Goal: Transaction & Acquisition: Purchase product/service

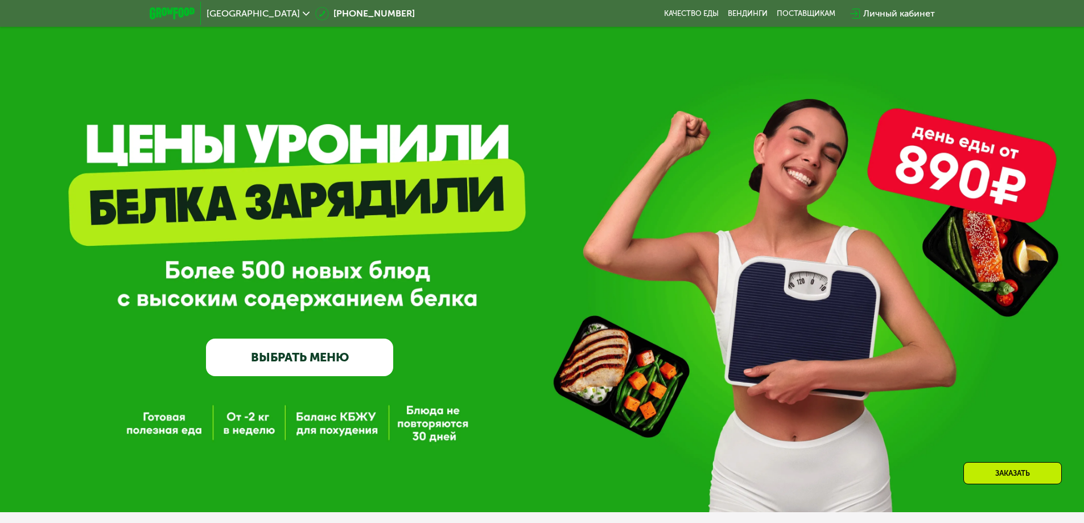
scroll to position [171, 0]
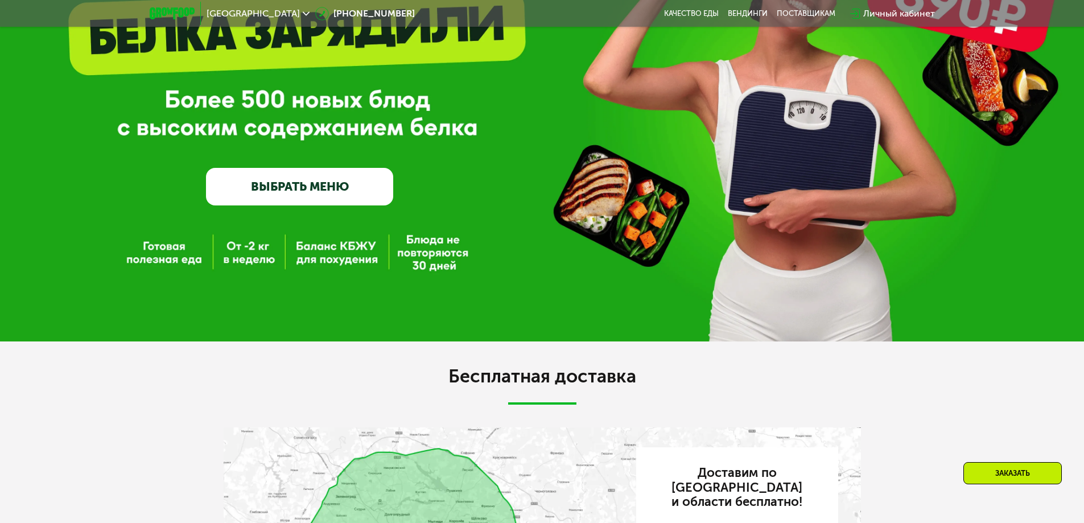
click at [306, 188] on link "ВЫБРАТЬ МЕНЮ" at bounding box center [299, 187] width 187 height 38
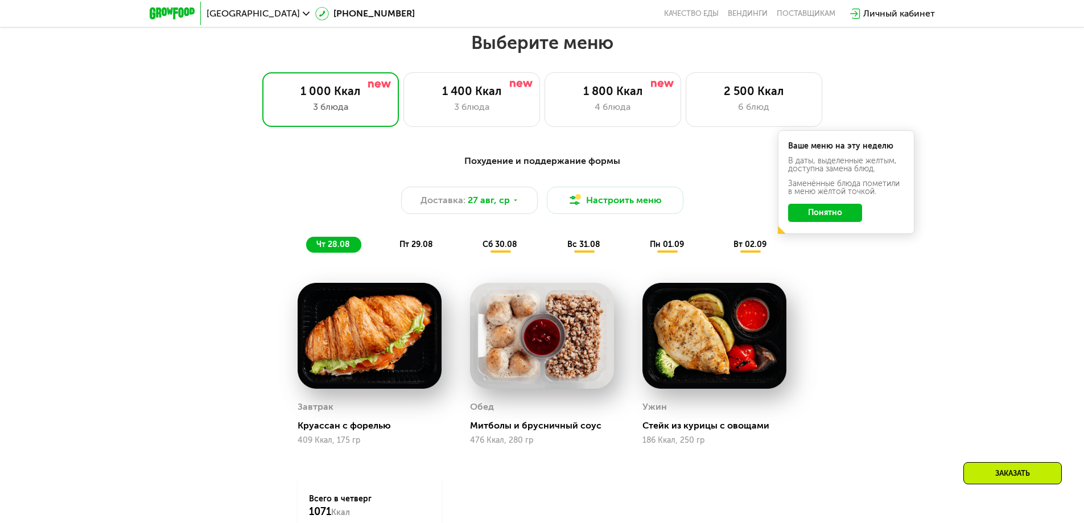
scroll to position [626, 0]
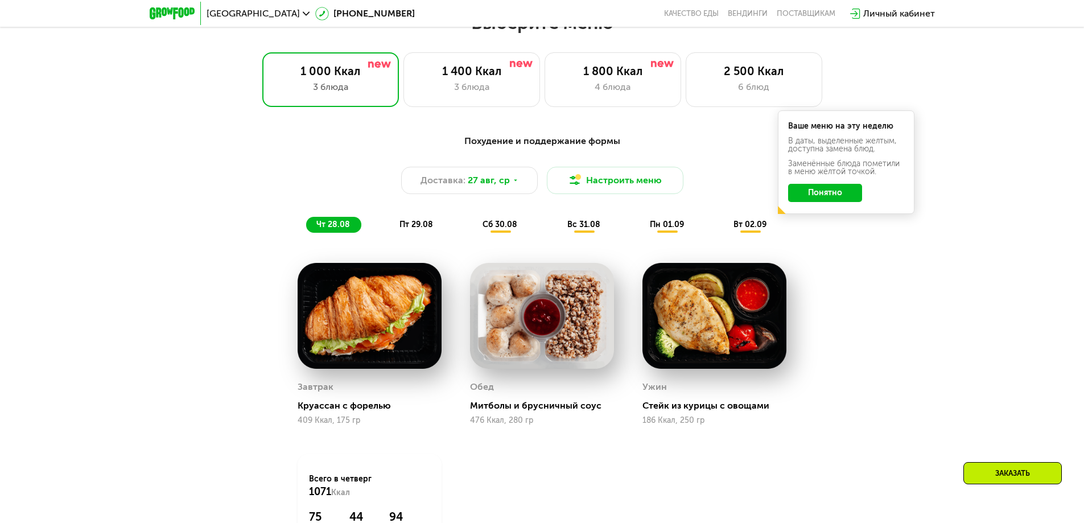
click at [419, 229] on span "пт 29.08" at bounding box center [417, 225] width 34 height 10
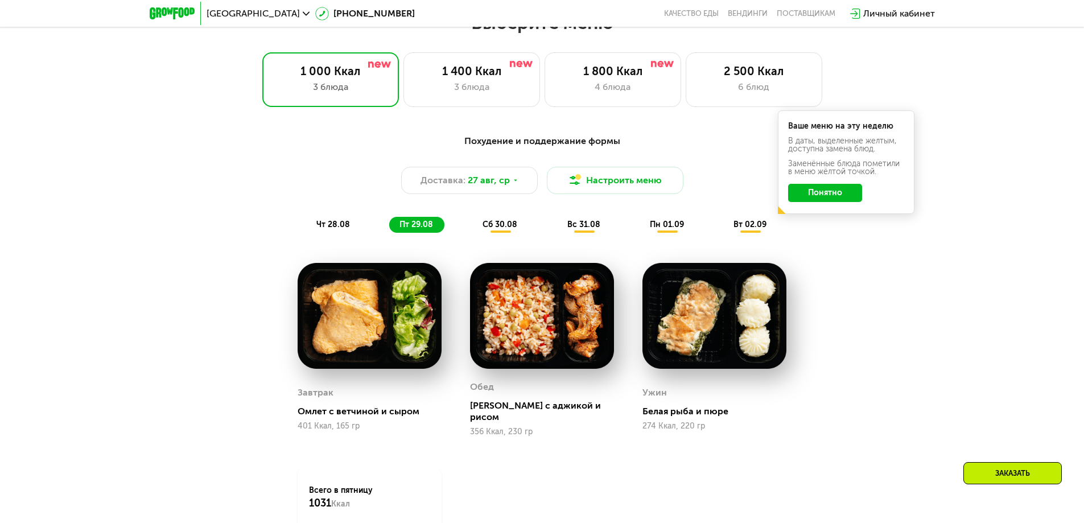
click at [497, 228] on span "сб 30.08" at bounding box center [500, 225] width 35 height 10
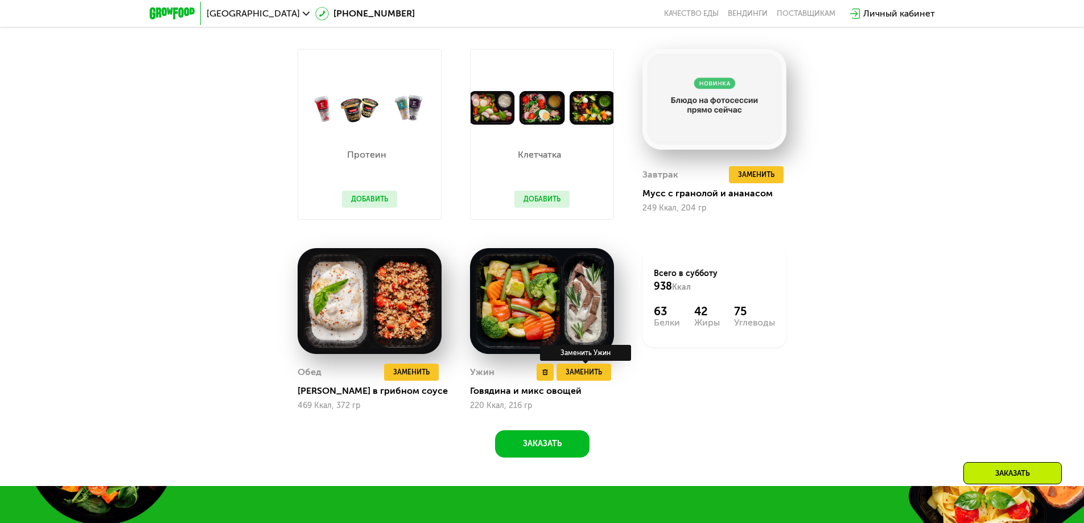
scroll to position [854, 0]
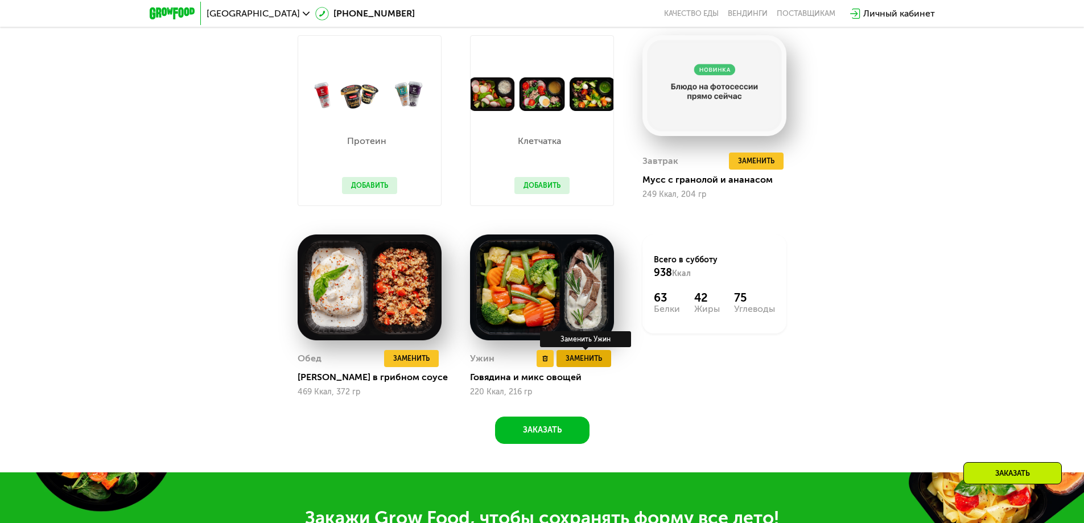
click at [598, 360] on span "Заменить" at bounding box center [584, 358] width 36 height 11
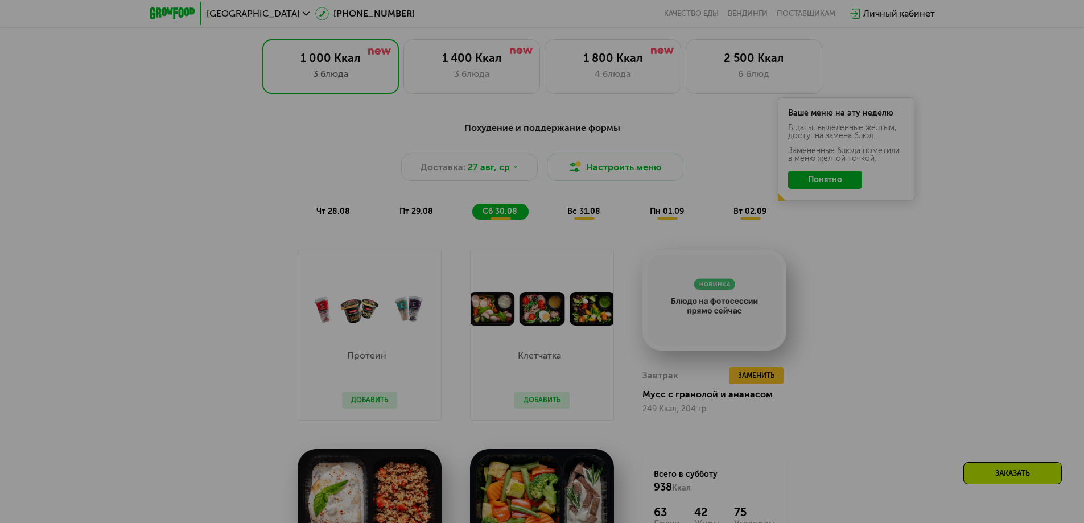
scroll to position [626, 0]
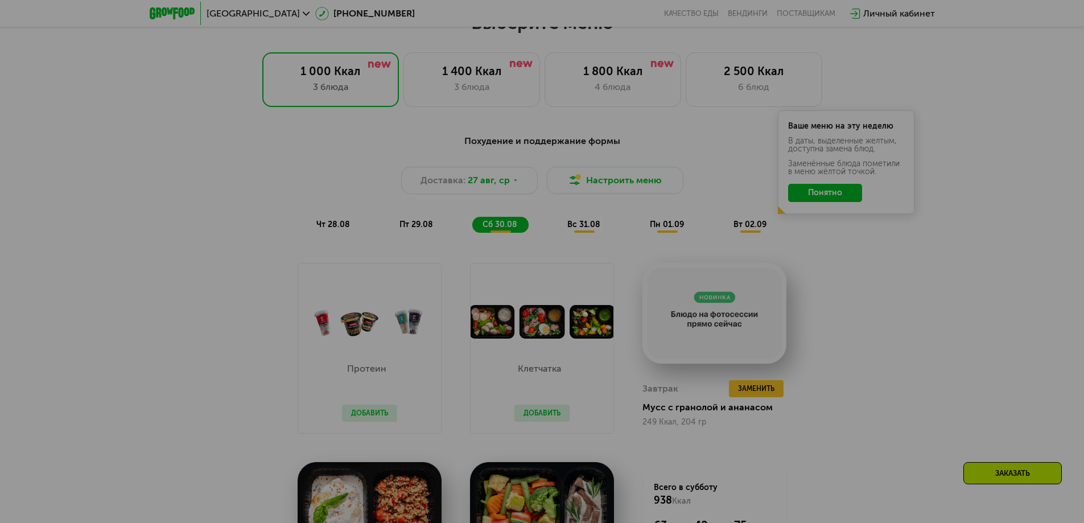
click at [836, 192] on div at bounding box center [542, 261] width 1084 height 523
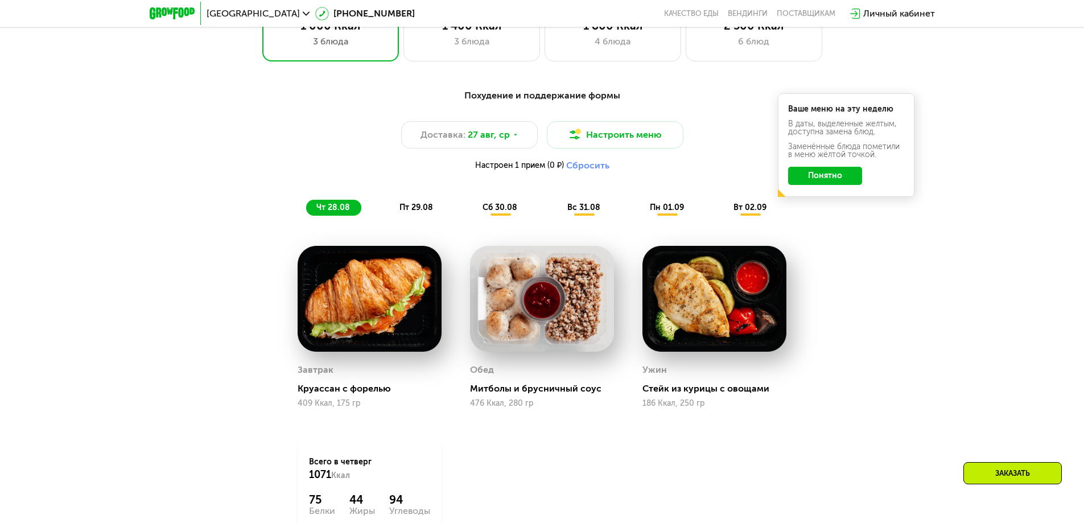
scroll to position [683, 0]
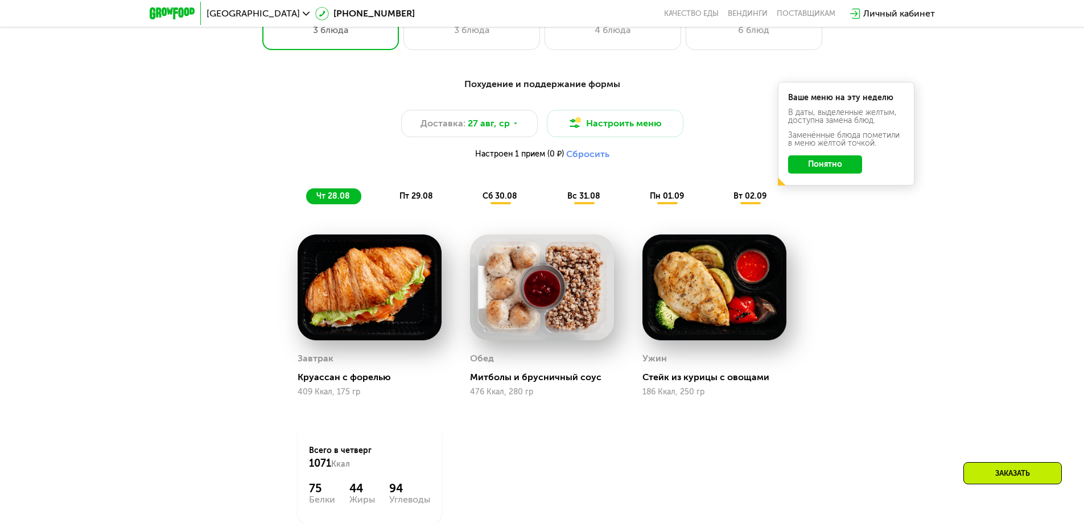
click at [501, 201] on span "сб 30.08" at bounding box center [500, 196] width 35 height 10
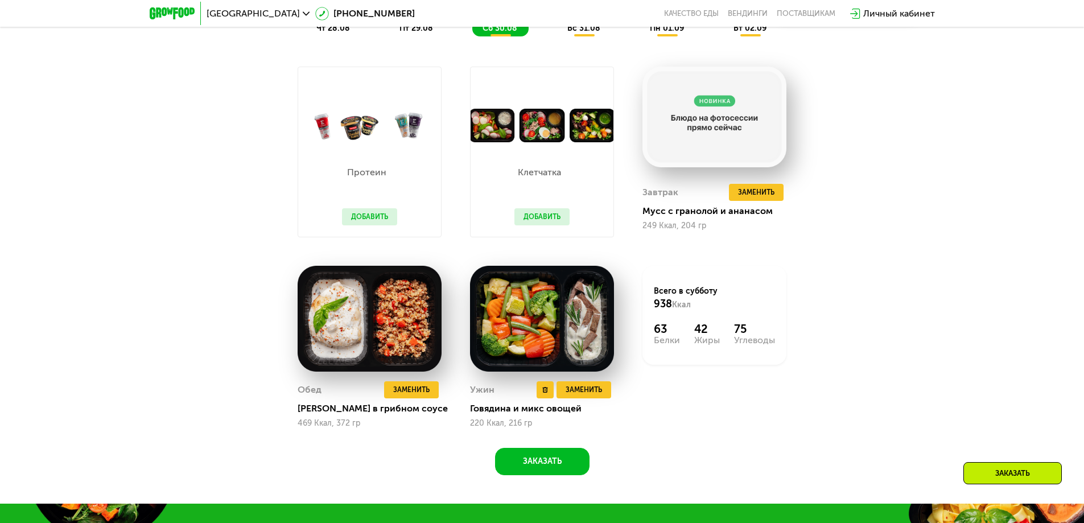
scroll to position [854, 0]
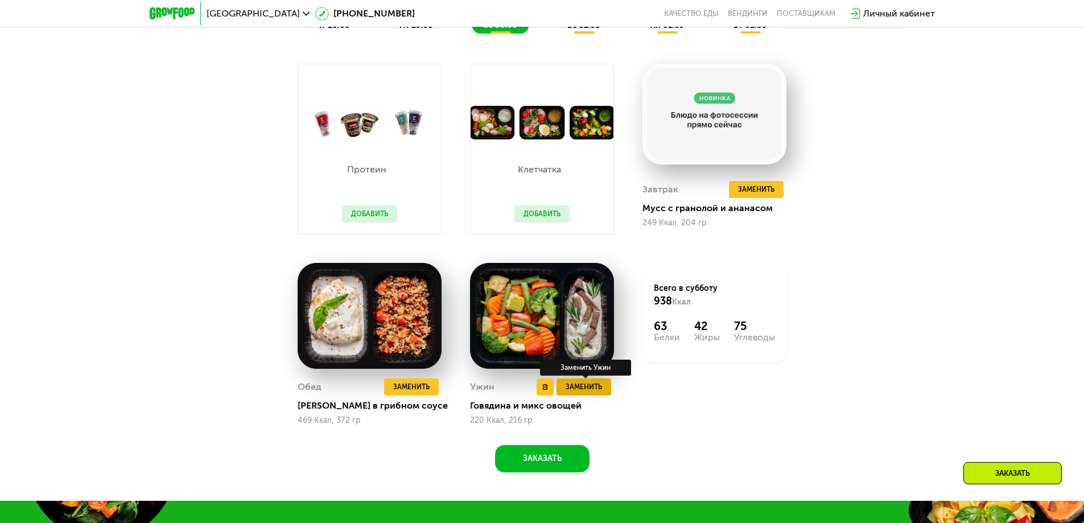
click at [591, 392] on span "Заменить" at bounding box center [584, 386] width 36 height 11
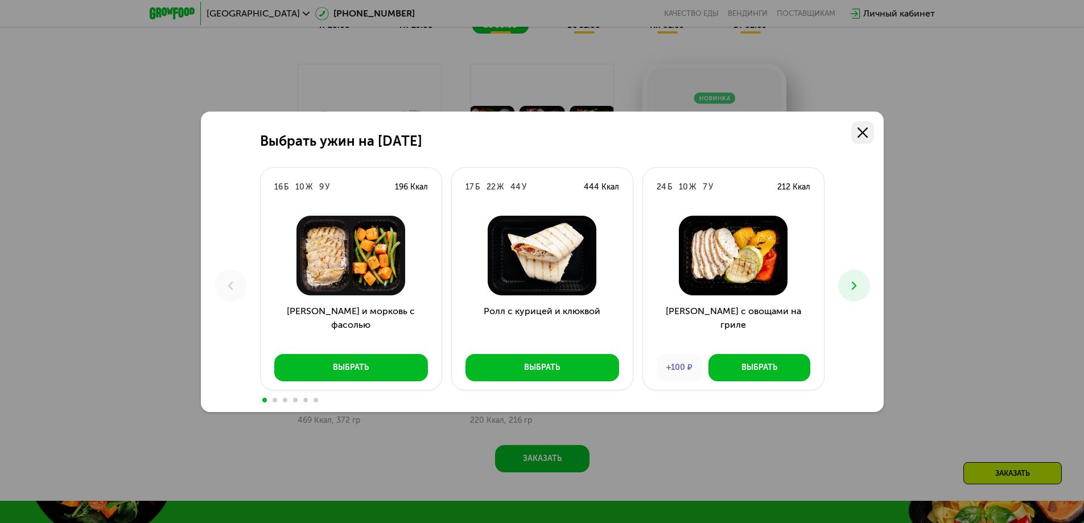
click at [861, 130] on use at bounding box center [863, 133] width 10 height 10
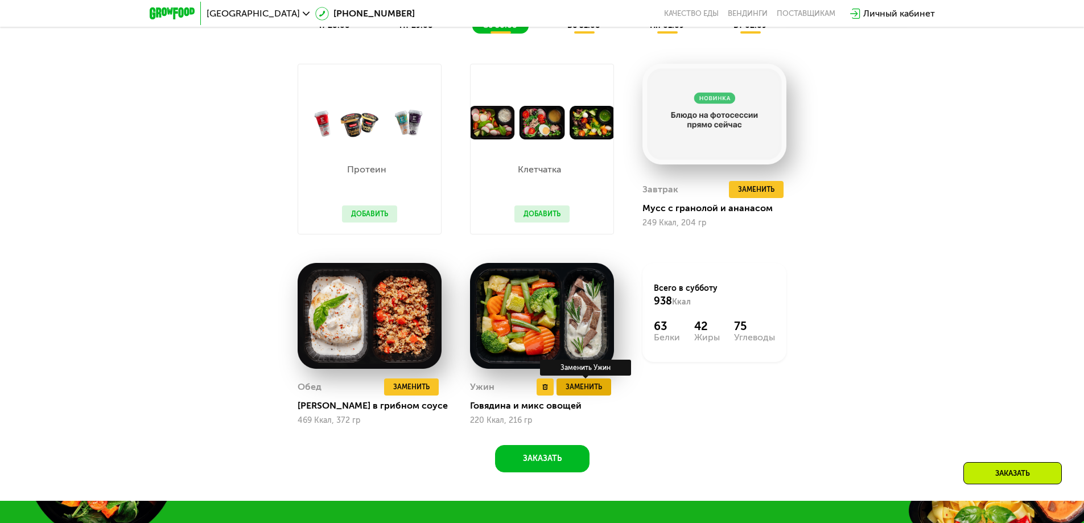
click at [585, 393] on span "Заменить" at bounding box center [584, 386] width 36 height 11
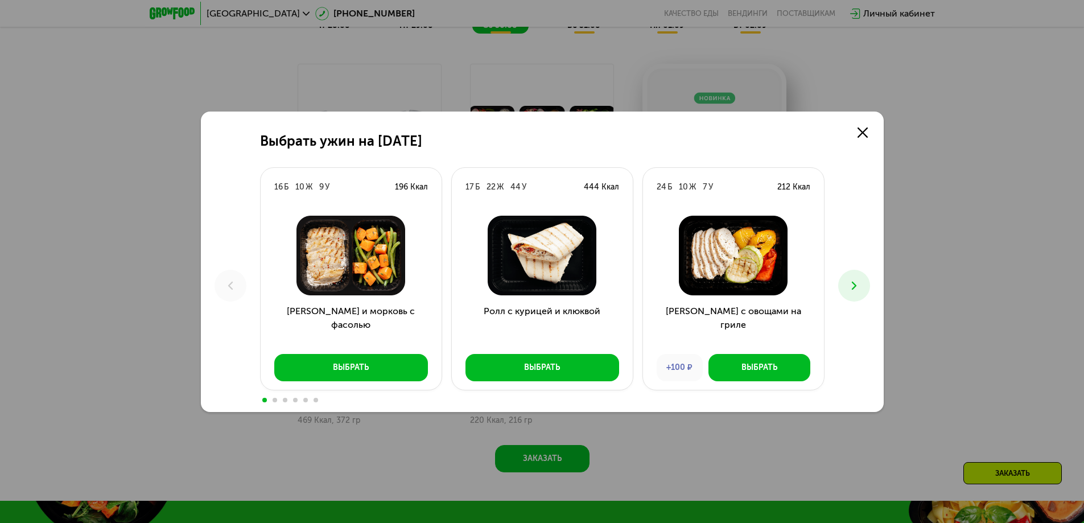
click at [852, 287] on icon at bounding box center [855, 286] width 14 height 14
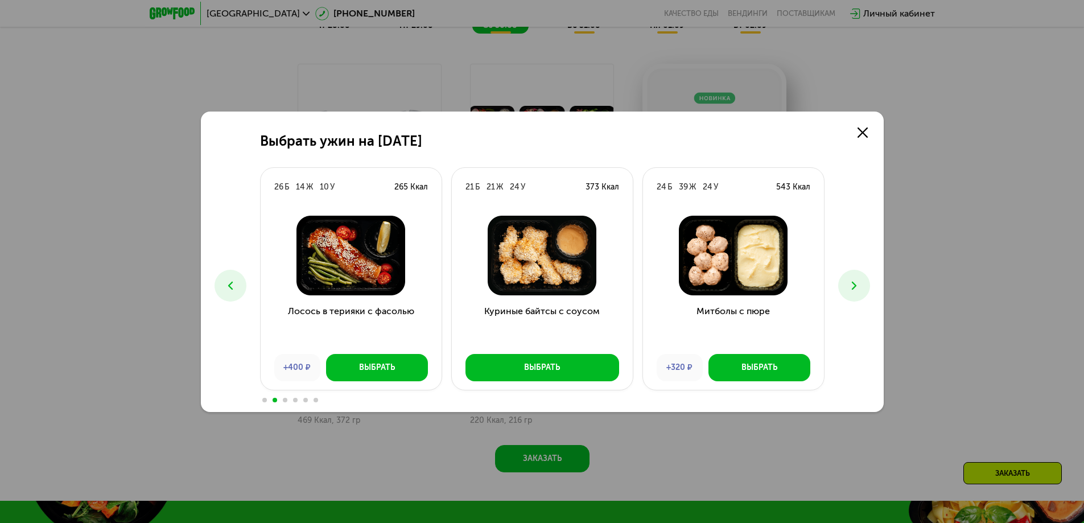
click at [852, 287] on icon at bounding box center [855, 286] width 14 height 14
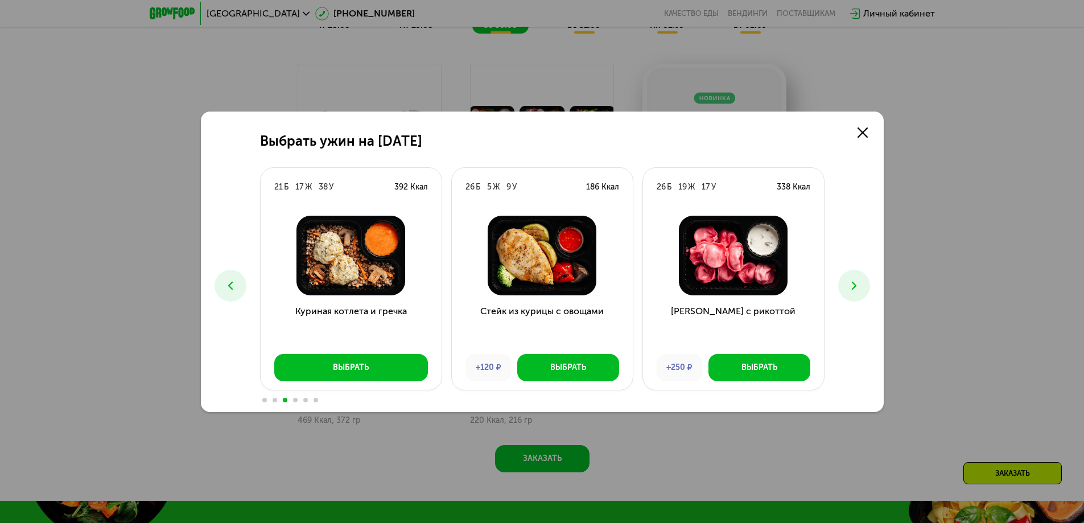
click at [852, 287] on icon at bounding box center [855, 286] width 14 height 14
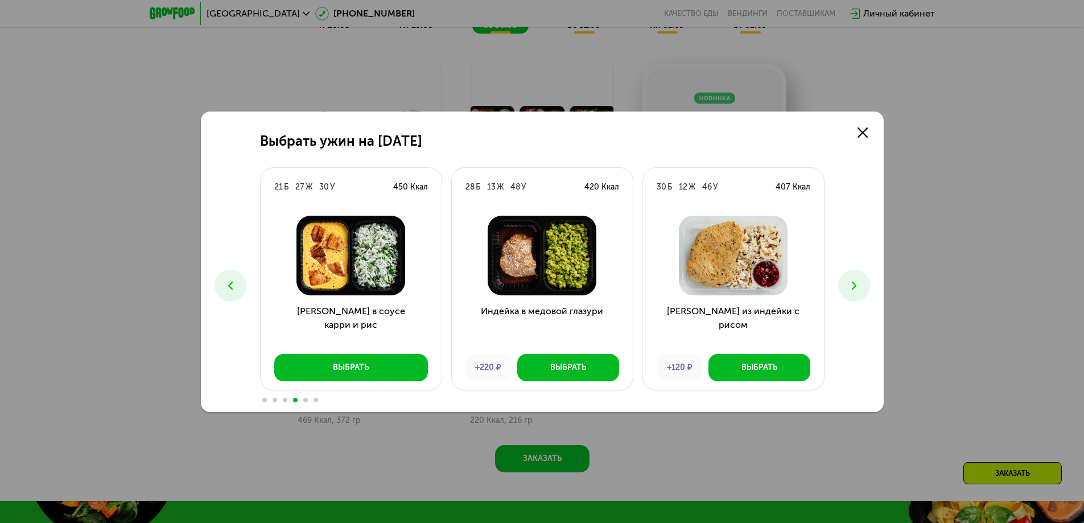
click at [852, 287] on icon at bounding box center [855, 286] width 14 height 14
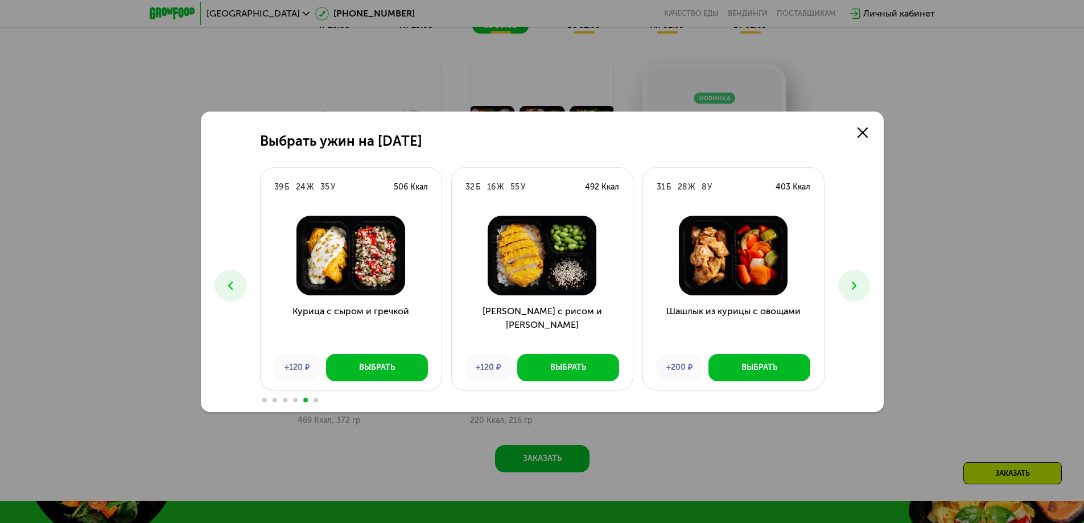
click at [852, 287] on icon at bounding box center [855, 286] width 14 height 14
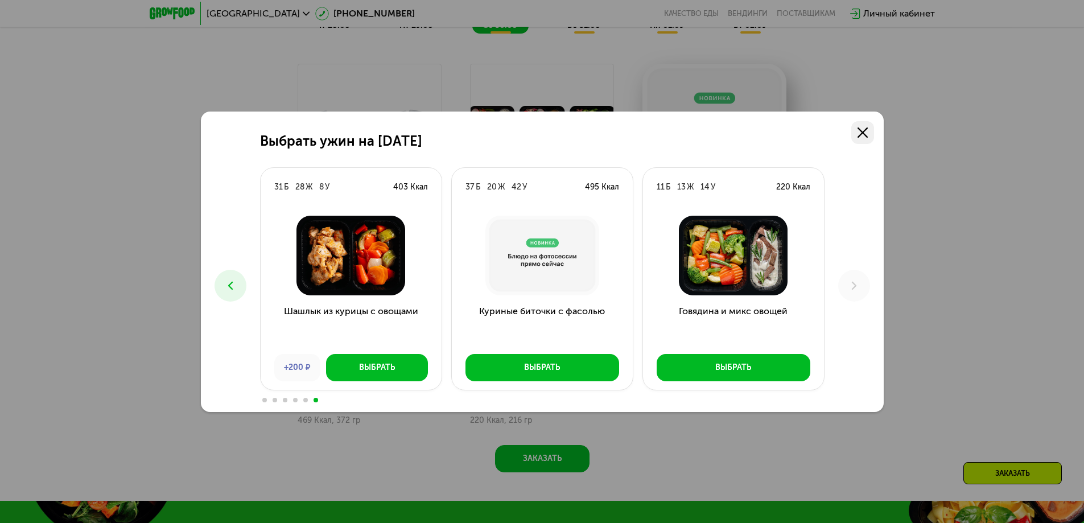
click at [859, 129] on use at bounding box center [863, 133] width 10 height 10
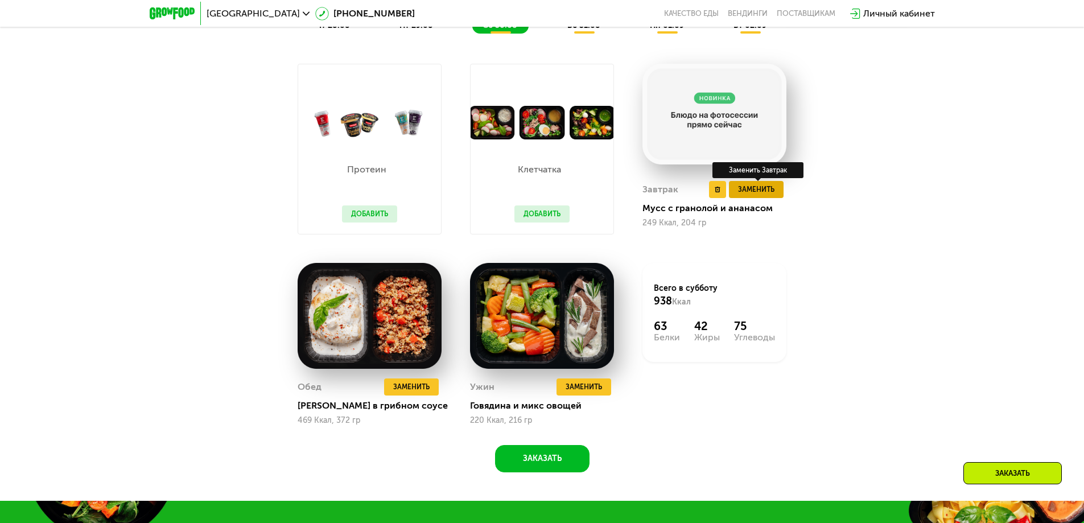
click at [765, 194] on span "Заменить" at bounding box center [756, 189] width 36 height 11
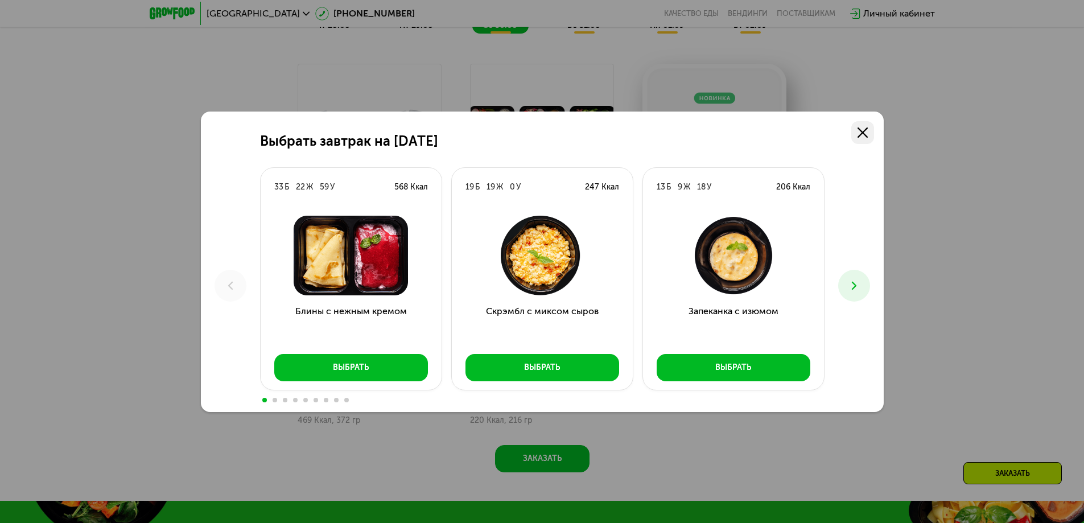
click at [864, 130] on icon at bounding box center [863, 133] width 10 height 10
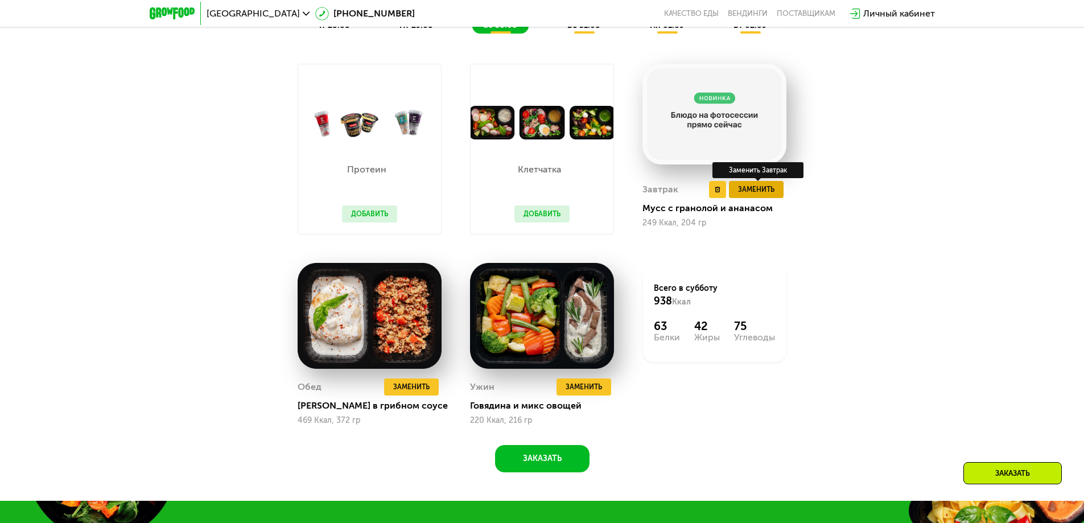
click at [751, 195] on span "Заменить" at bounding box center [756, 189] width 36 height 11
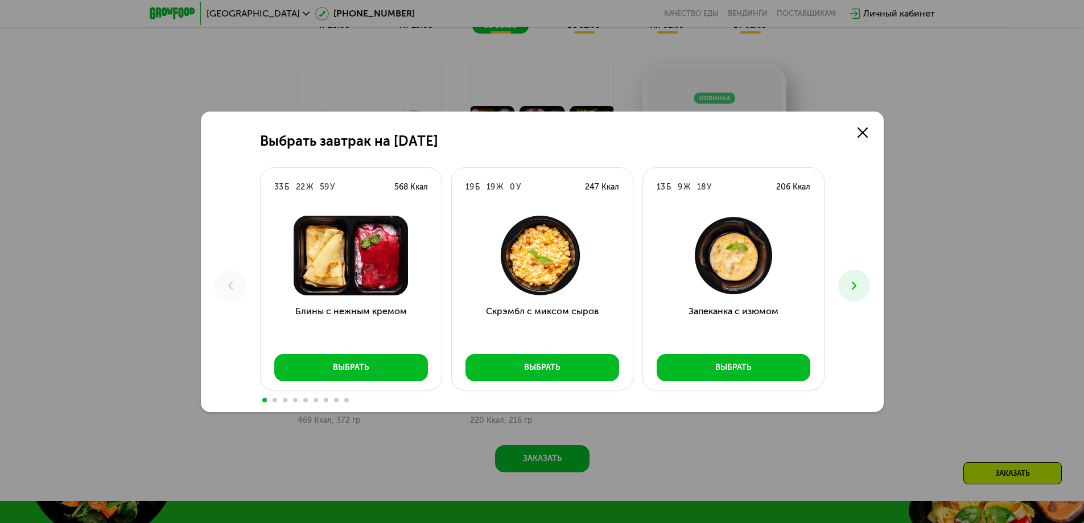
click at [856, 287] on icon at bounding box center [855, 286] width 14 height 14
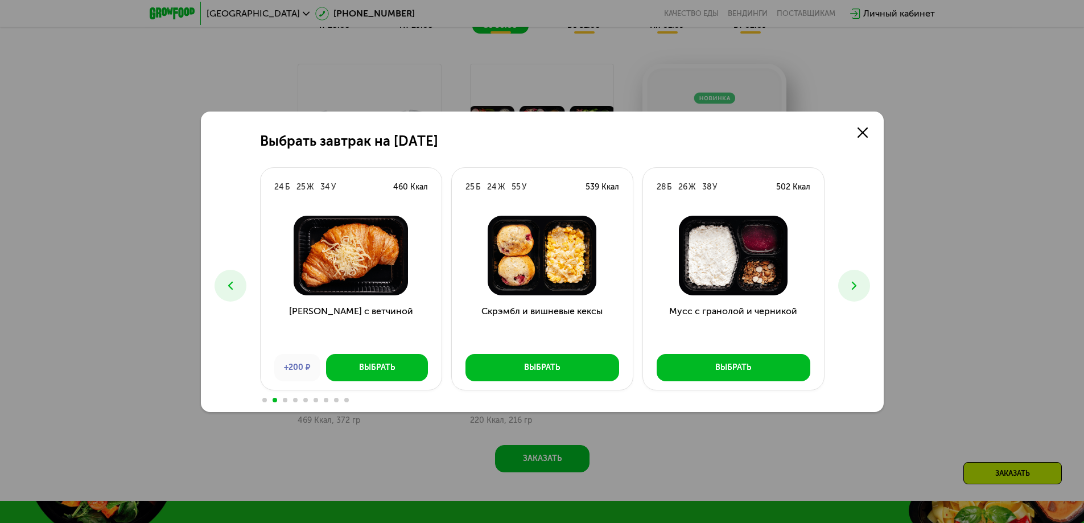
click at [856, 287] on icon at bounding box center [855, 286] width 14 height 14
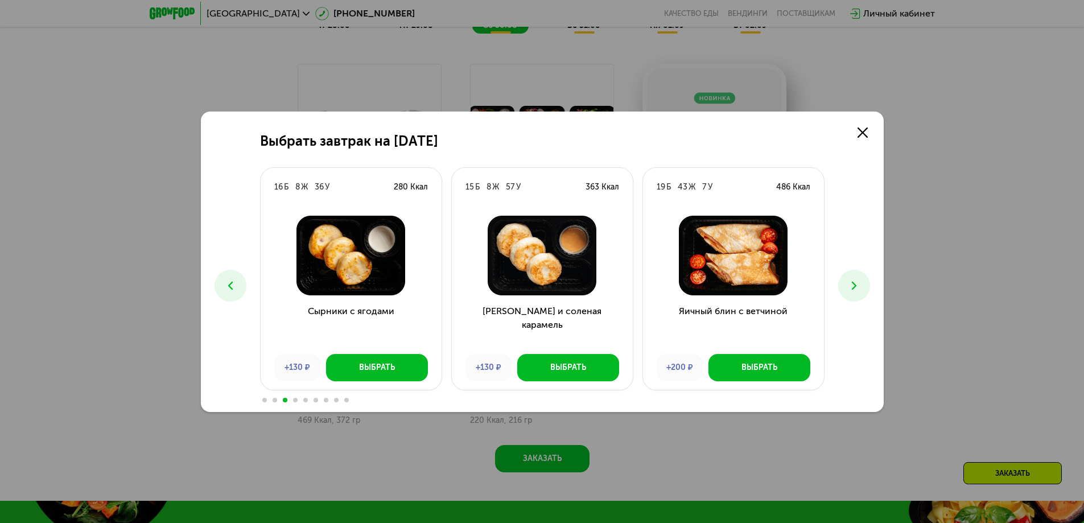
click at [856, 287] on icon at bounding box center [855, 286] width 14 height 14
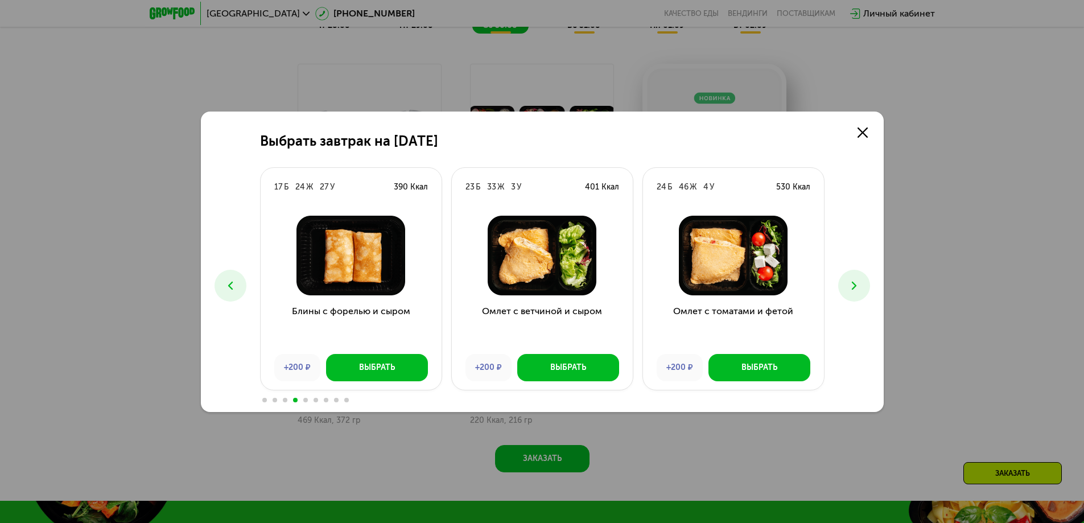
click at [856, 287] on icon at bounding box center [855, 286] width 14 height 14
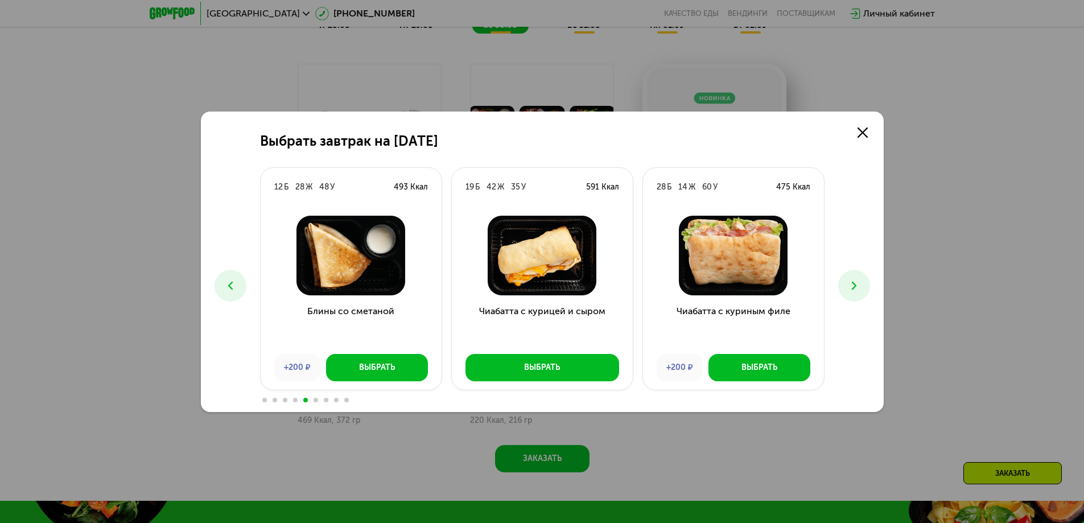
click at [856, 287] on icon at bounding box center [855, 286] width 14 height 14
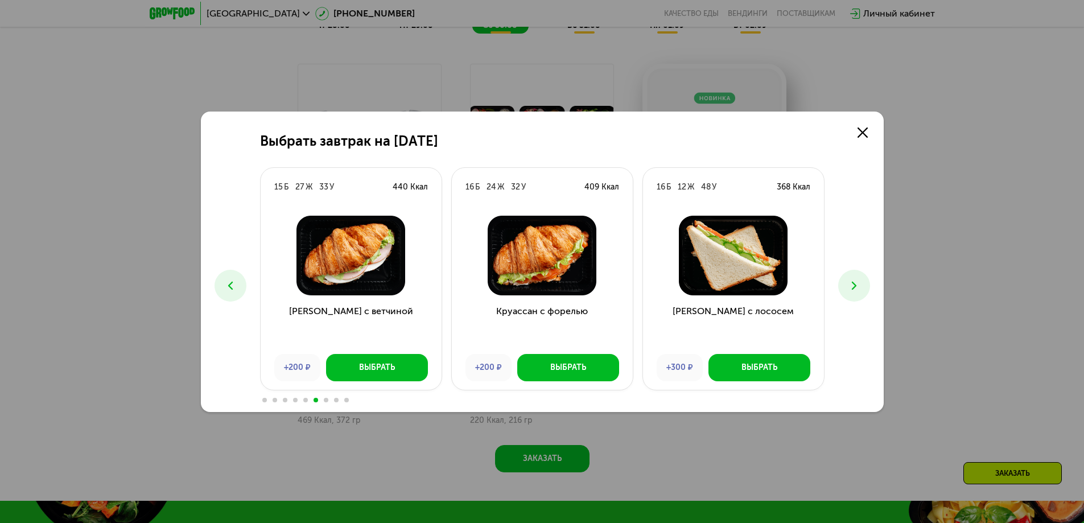
click at [856, 287] on icon at bounding box center [855, 286] width 14 height 14
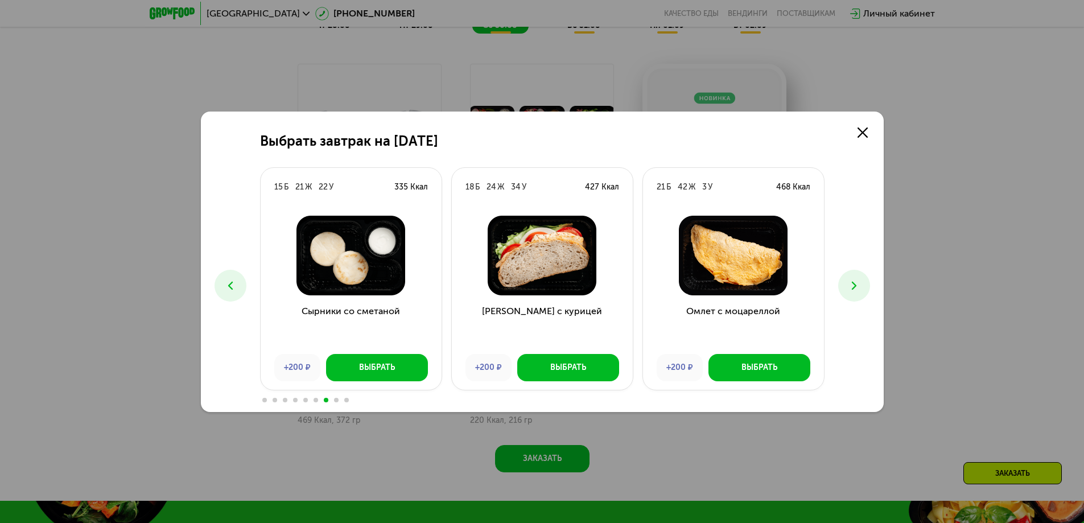
click at [856, 287] on icon at bounding box center [855, 286] width 14 height 14
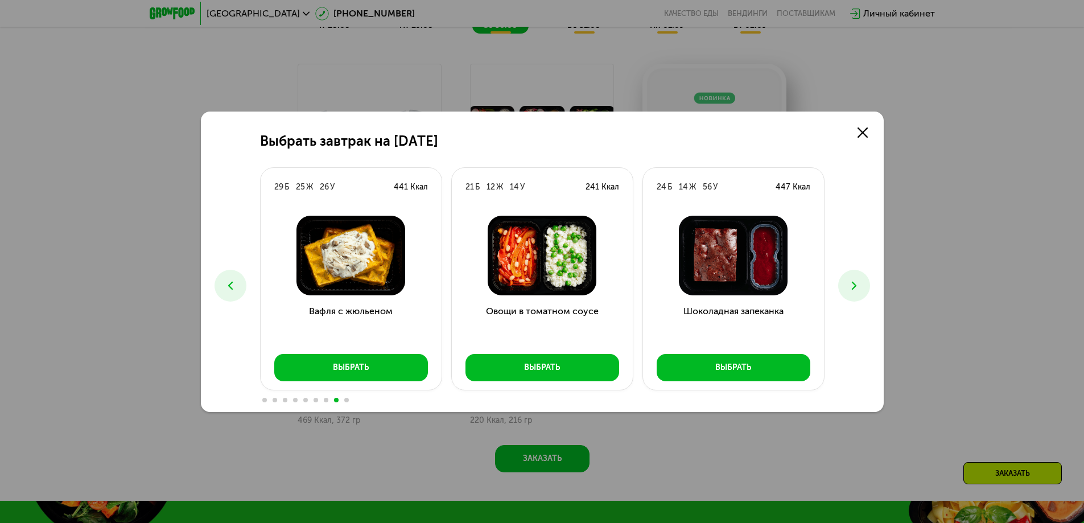
click at [854, 287] on use at bounding box center [854, 285] width 5 height 8
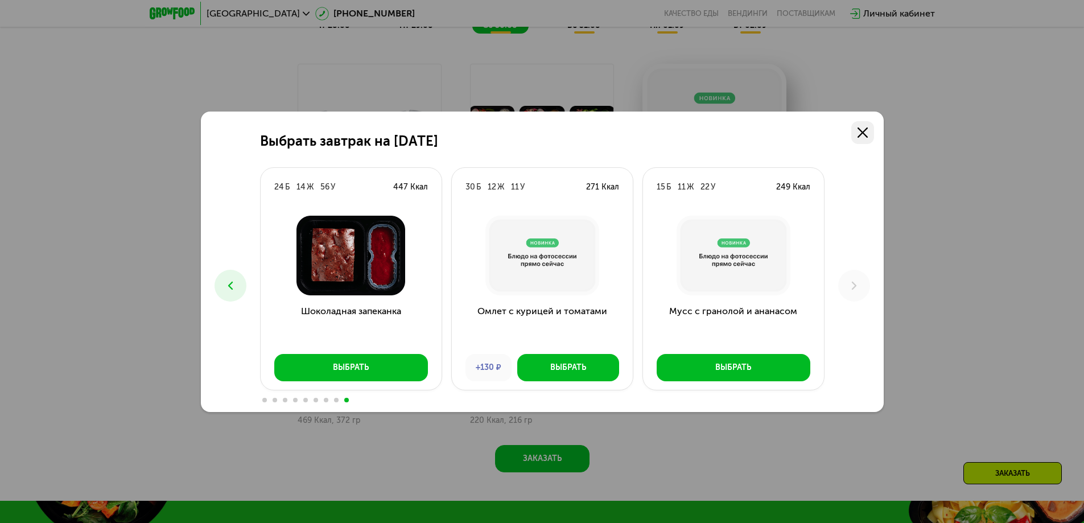
click at [868, 125] on link at bounding box center [863, 132] width 23 height 23
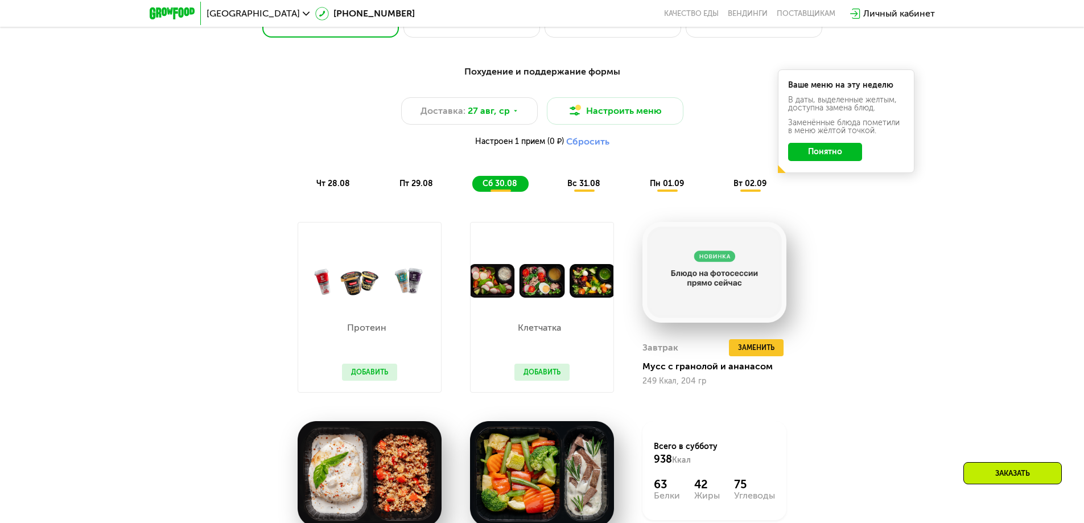
scroll to position [683, 0]
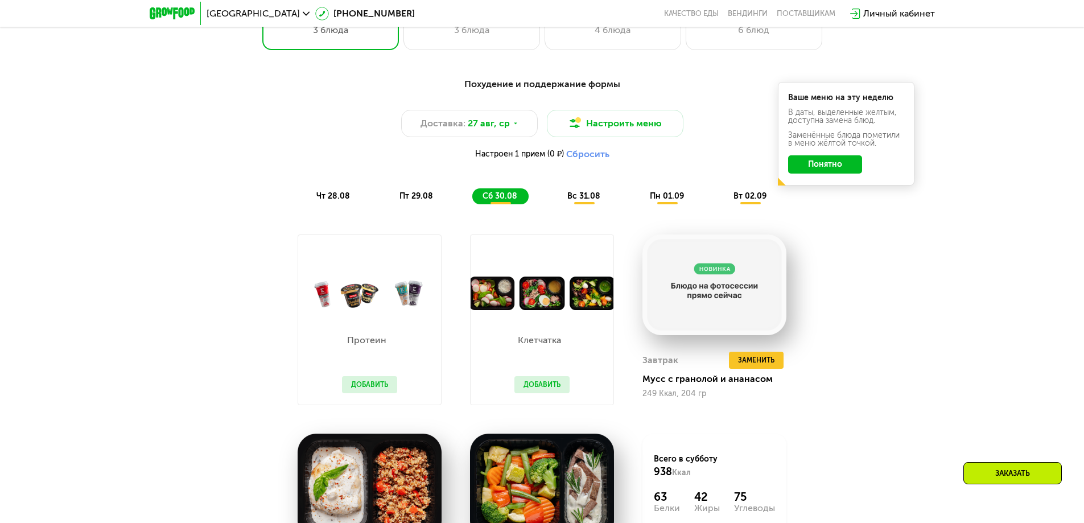
click at [597, 198] on span "вс 31.08" at bounding box center [584, 196] width 33 height 10
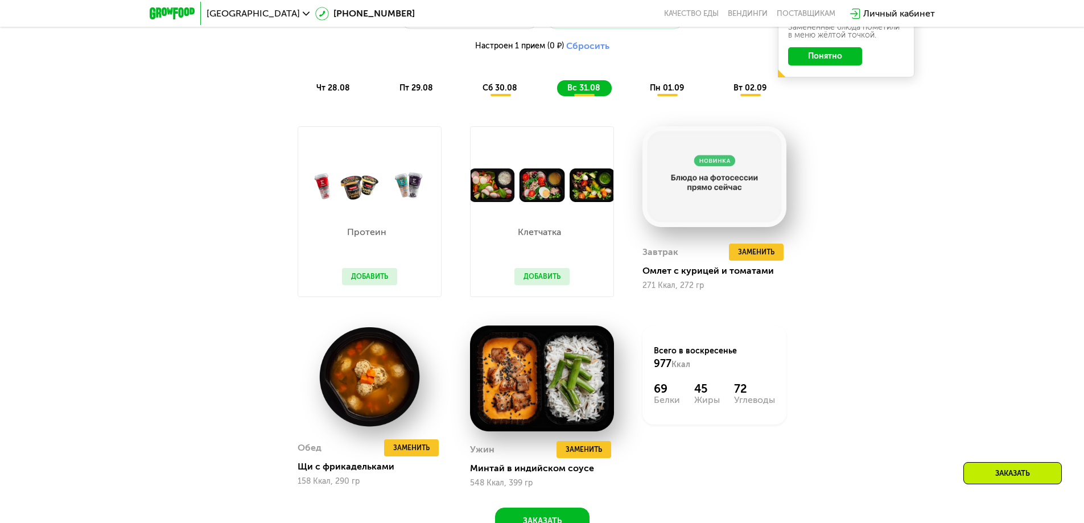
scroll to position [854, 0]
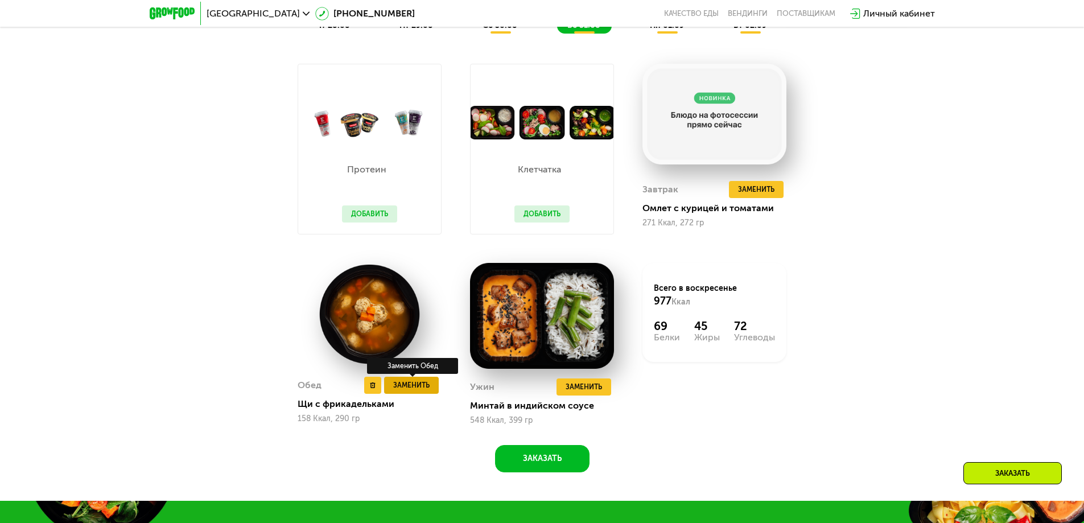
click at [406, 391] on span "Заменить" at bounding box center [411, 385] width 36 height 11
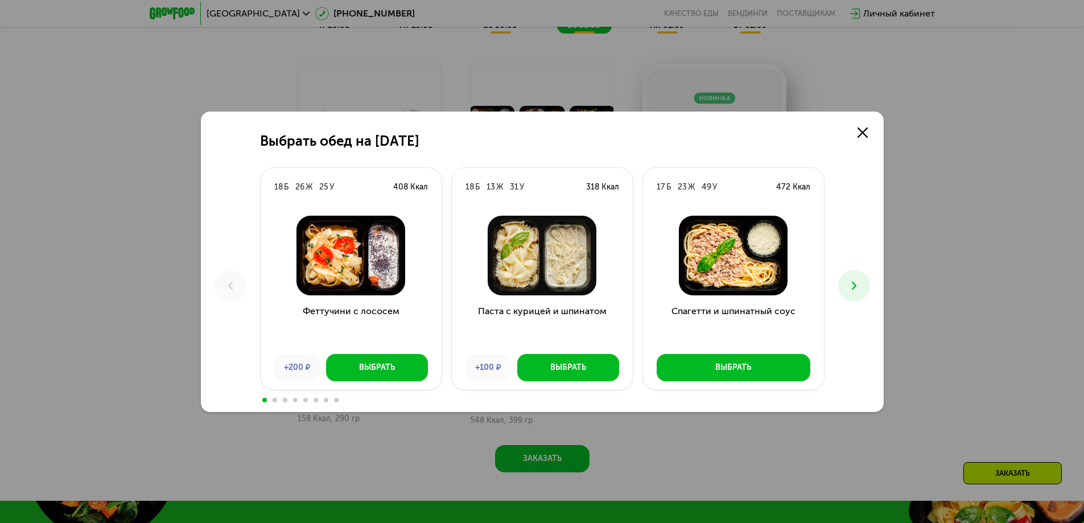
click at [857, 285] on icon at bounding box center [855, 286] width 14 height 14
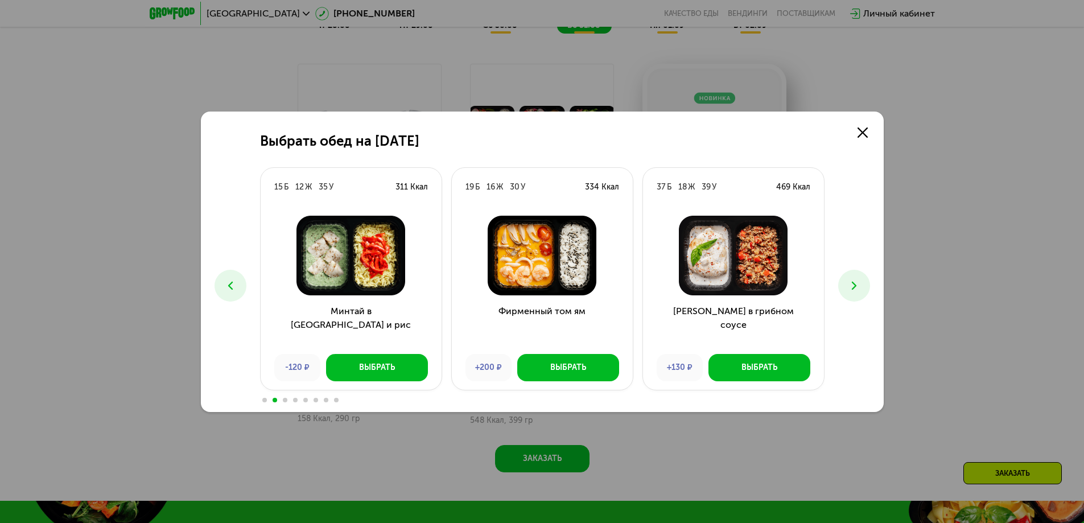
click at [857, 285] on icon at bounding box center [855, 286] width 14 height 14
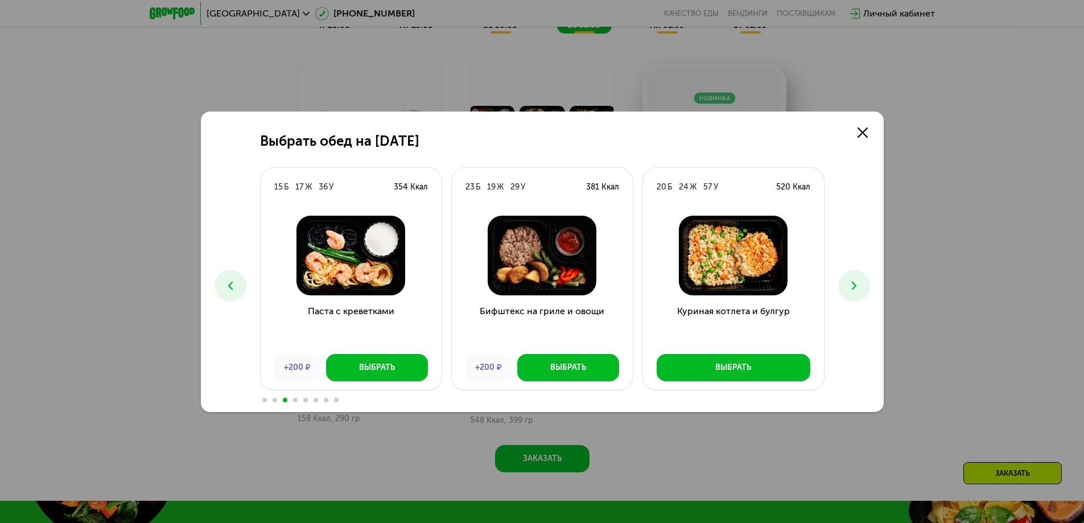
click at [857, 285] on icon at bounding box center [855, 286] width 14 height 14
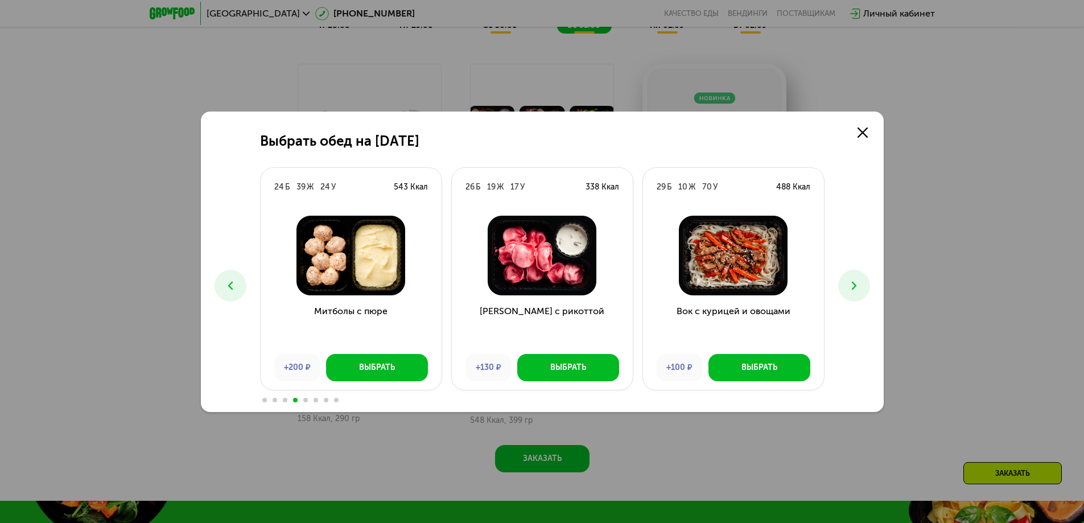
click at [857, 285] on icon at bounding box center [855, 286] width 14 height 14
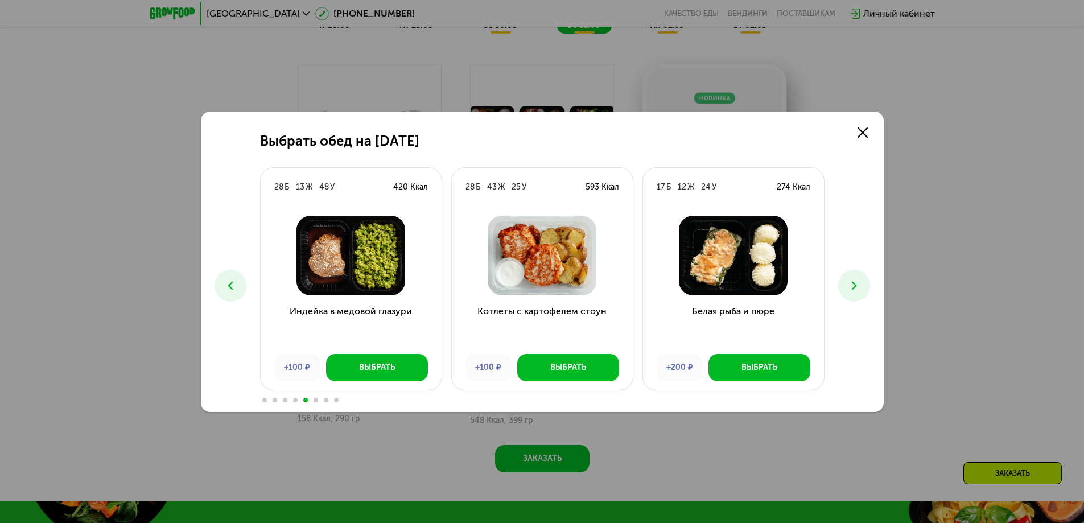
click at [857, 285] on icon at bounding box center [855, 286] width 14 height 14
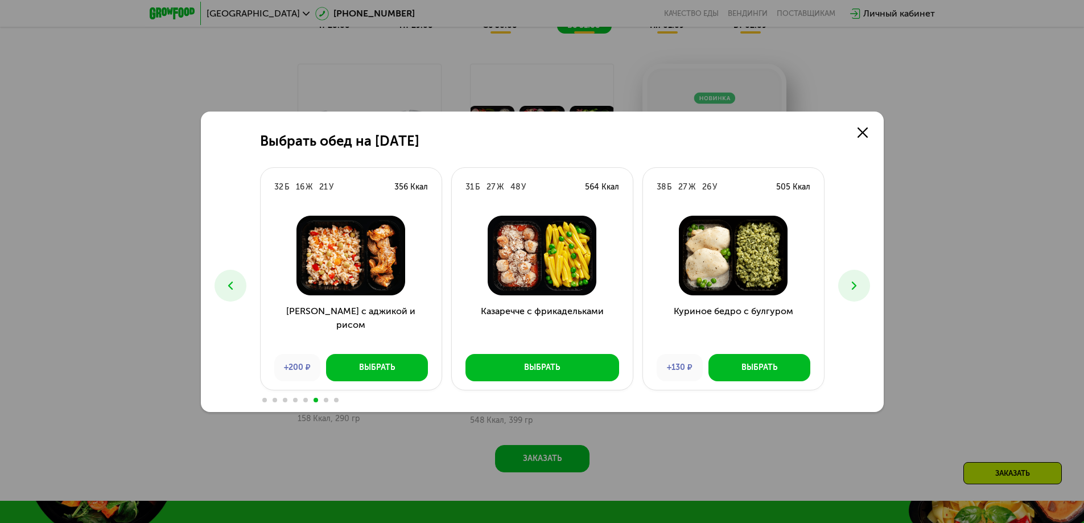
click at [857, 285] on icon at bounding box center [855, 286] width 14 height 14
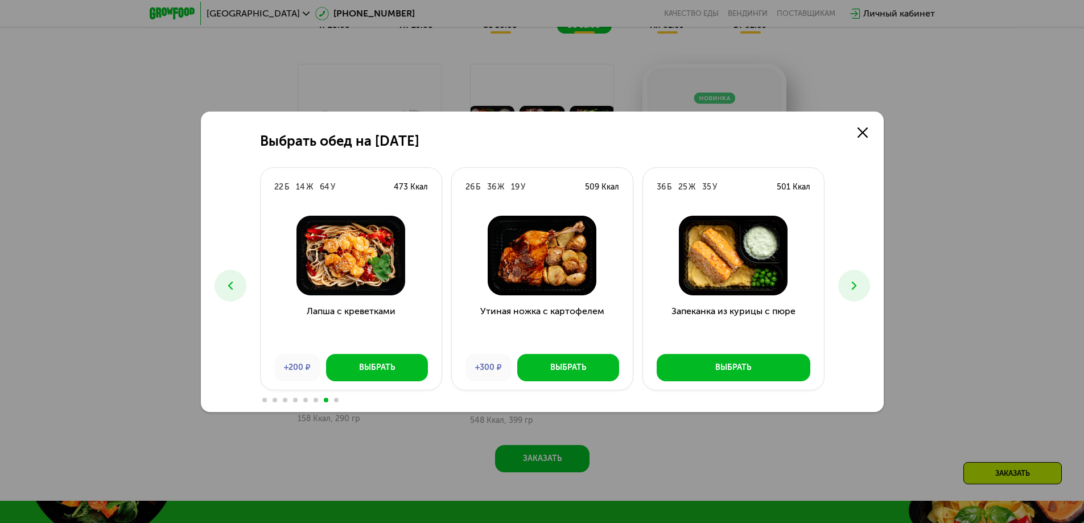
click at [857, 285] on icon at bounding box center [855, 286] width 14 height 14
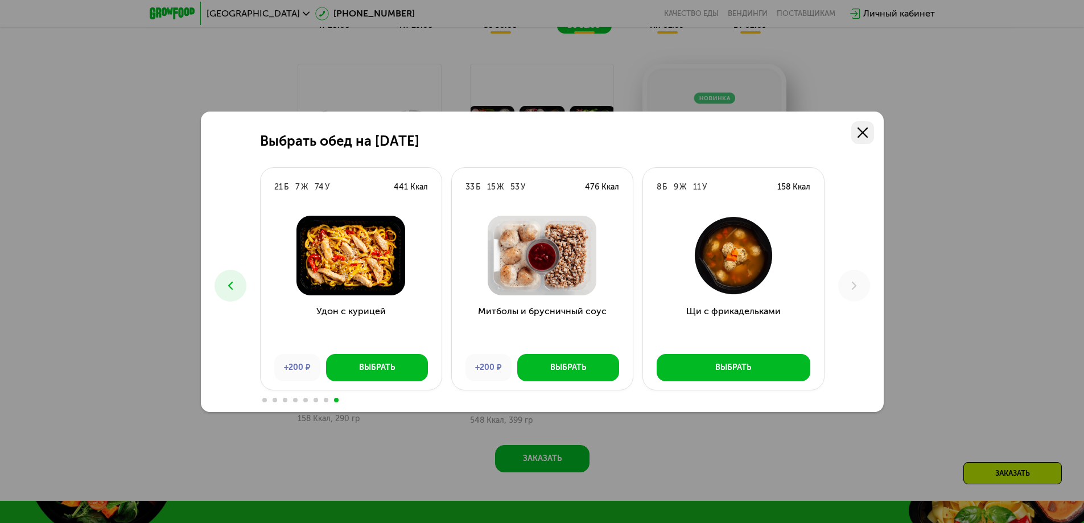
click at [861, 130] on use at bounding box center [863, 133] width 10 height 10
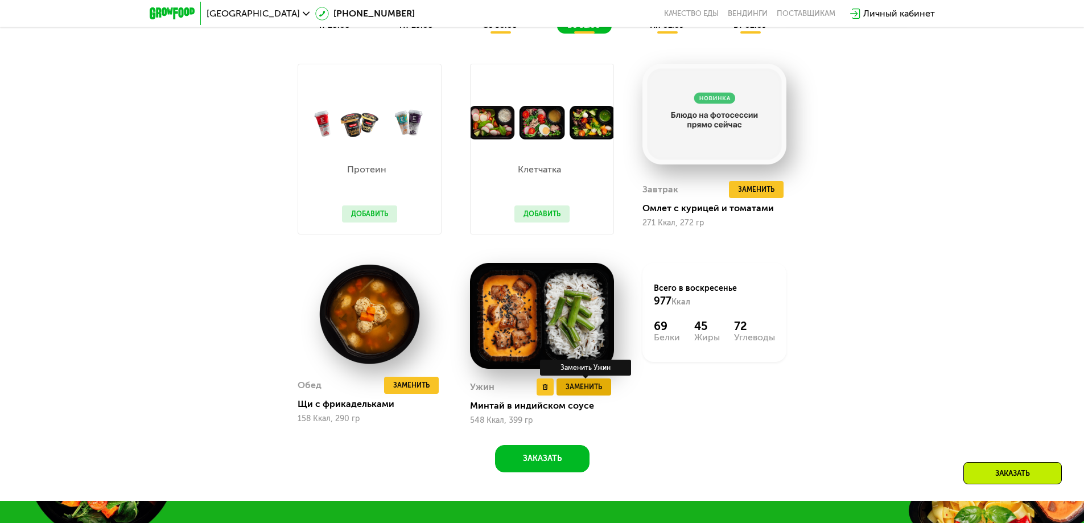
click at [597, 393] on span "Заменить" at bounding box center [584, 386] width 36 height 11
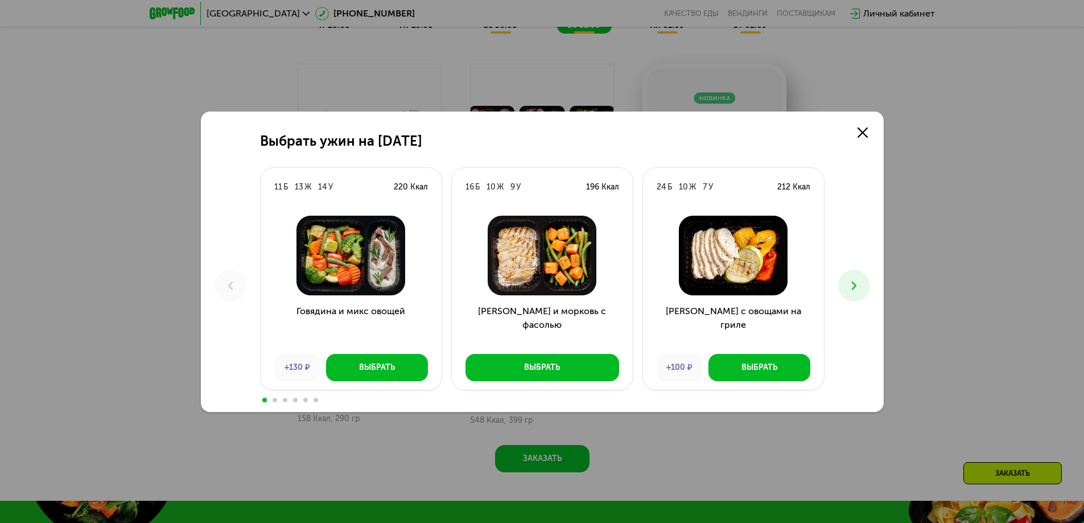
click at [850, 290] on icon at bounding box center [855, 286] width 14 height 14
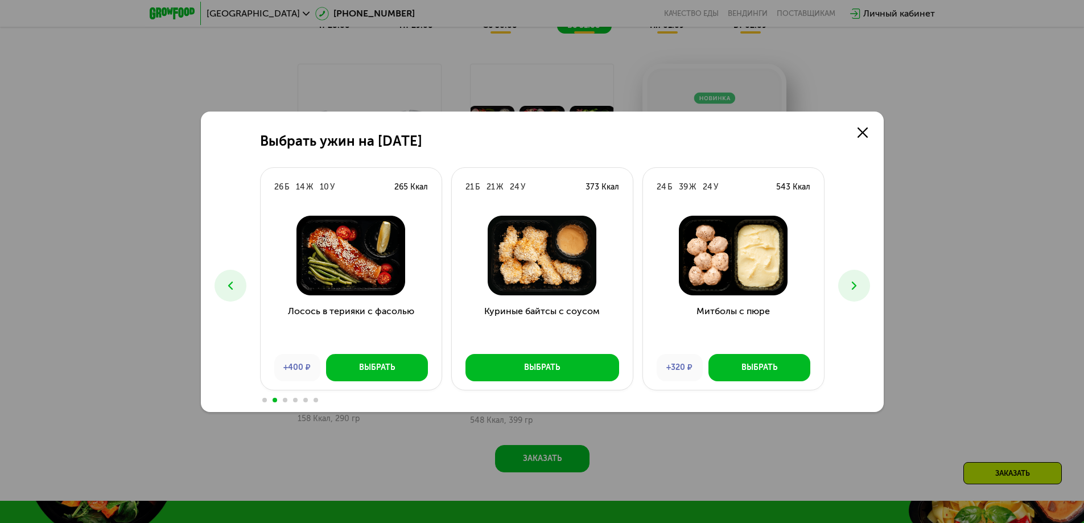
click at [850, 290] on icon at bounding box center [855, 286] width 14 height 14
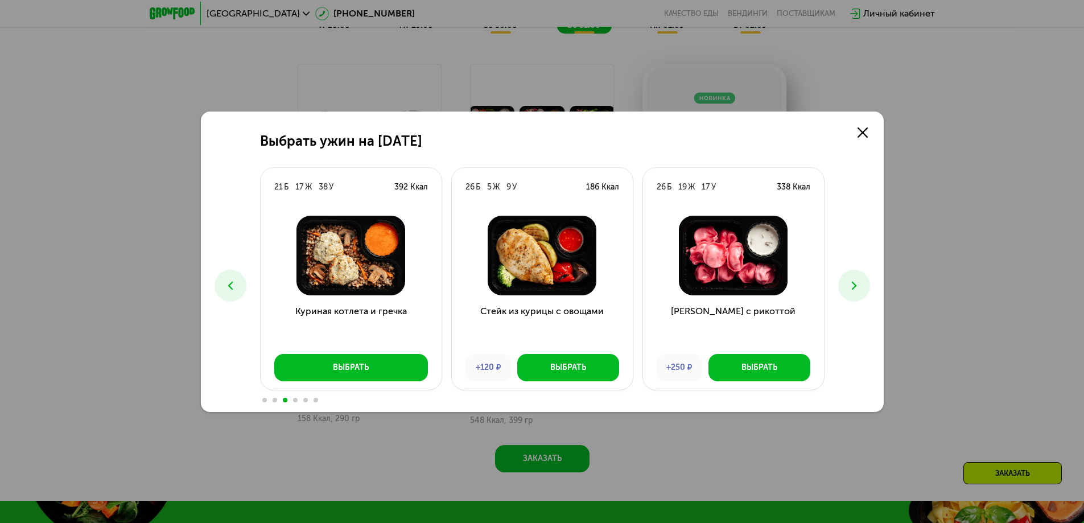
click at [850, 290] on icon at bounding box center [855, 286] width 14 height 14
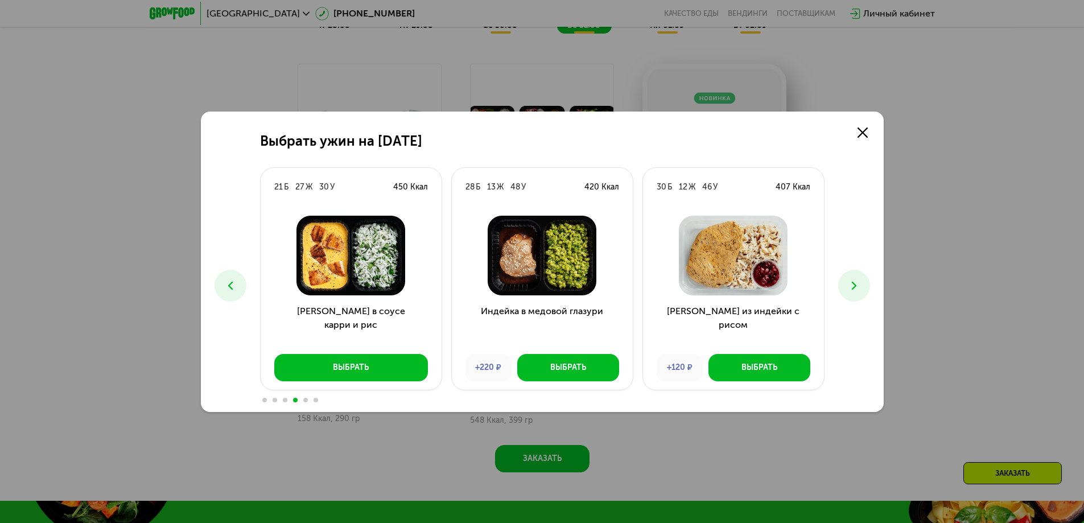
click at [850, 290] on icon at bounding box center [855, 286] width 14 height 14
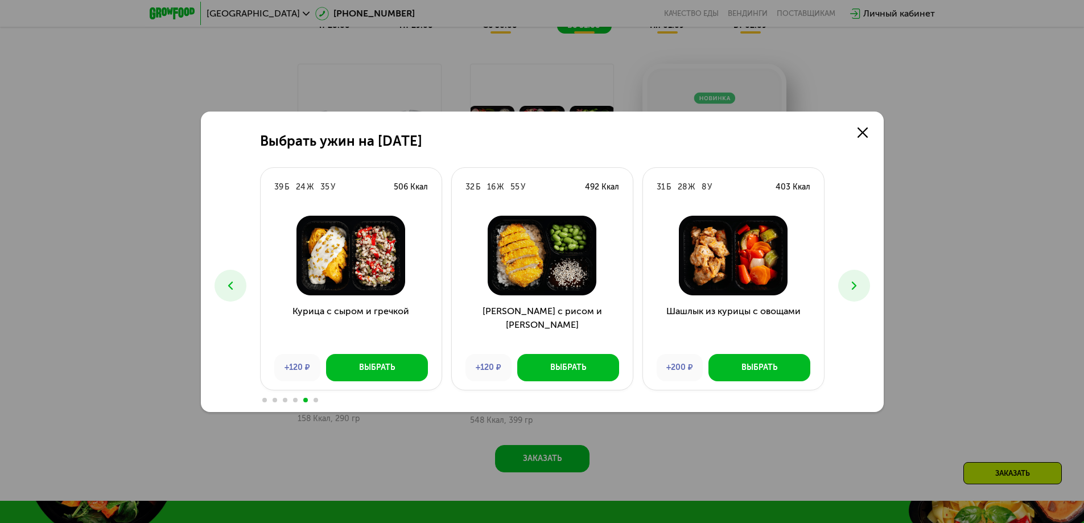
click at [850, 290] on icon at bounding box center [855, 286] width 14 height 14
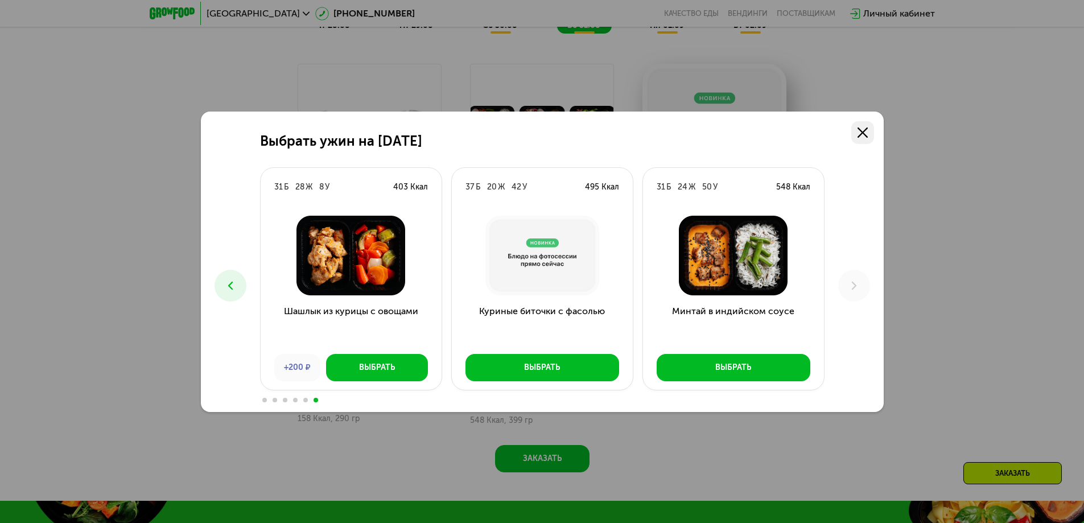
click at [865, 133] on icon at bounding box center [863, 133] width 10 height 10
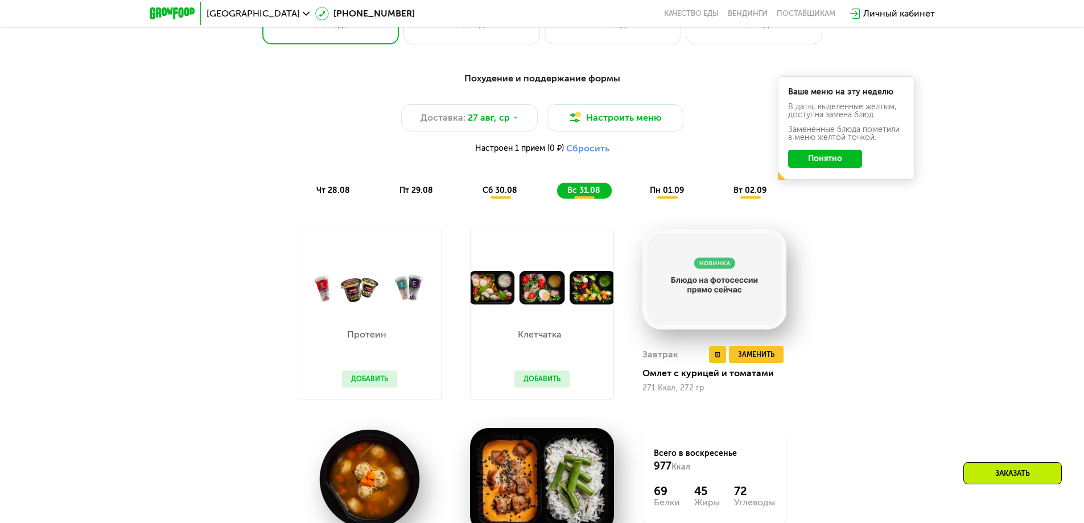
scroll to position [683, 0]
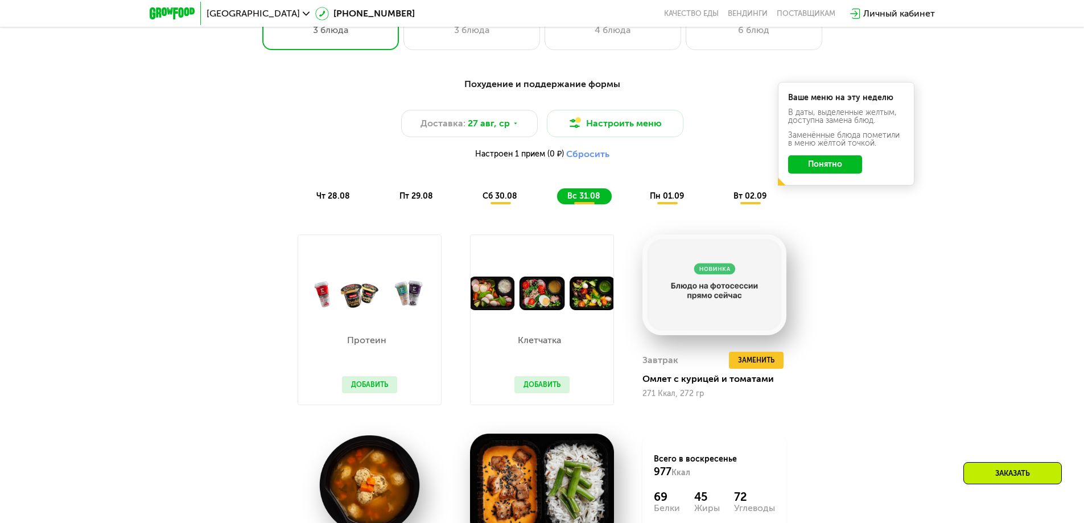
click at [669, 201] on span "пн 01.09" at bounding box center [667, 196] width 34 height 10
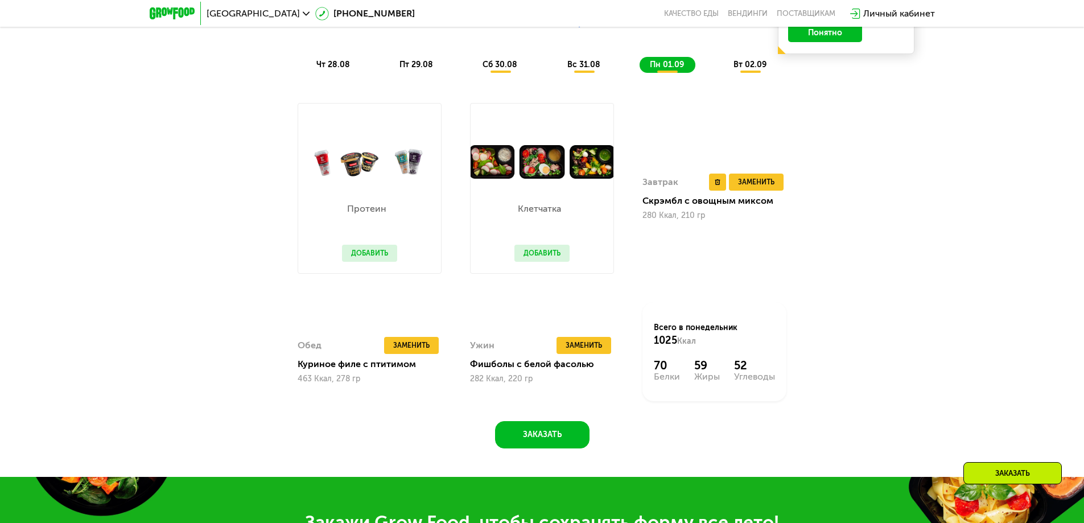
scroll to position [797, 0]
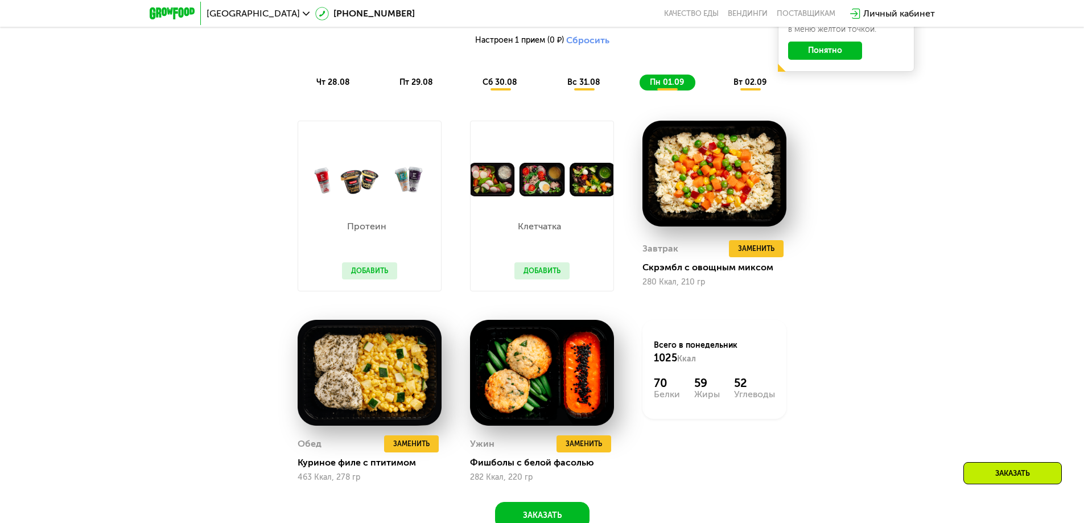
click at [758, 91] on div "вт 02.09" at bounding box center [751, 83] width 55 height 16
